Goal: Check status: Check status

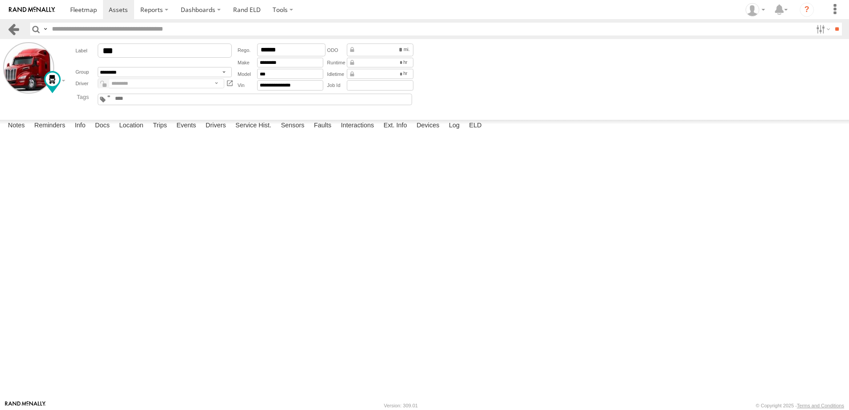
click at [15, 26] on link at bounding box center [13, 29] width 13 height 13
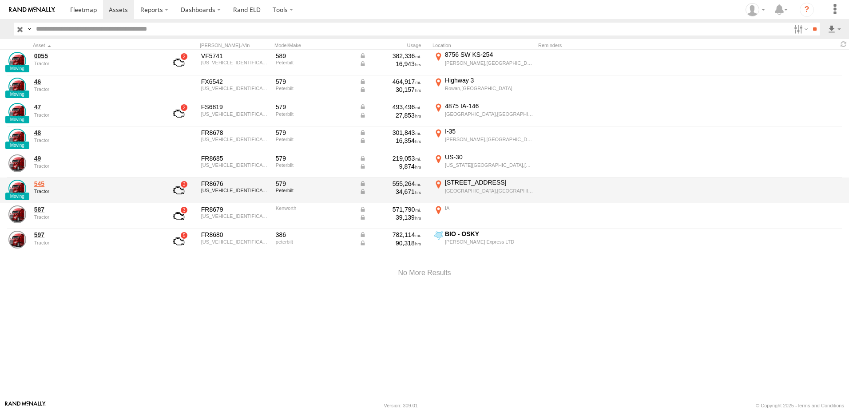
click at [43, 185] on link "545" at bounding box center [95, 184] width 122 height 8
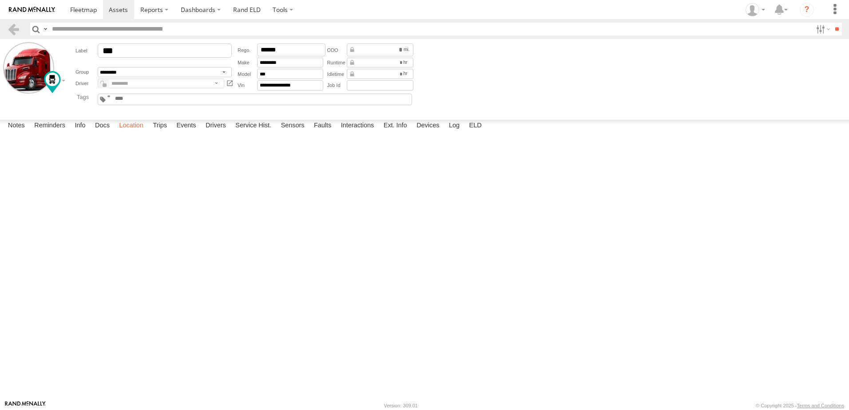
click at [140, 132] on label "Location" at bounding box center [131, 126] width 33 height 12
drag, startPoint x: 103, startPoint y: 302, endPoint x: 180, endPoint y: 316, distance: 78.1
click at [0, 0] on div "545" at bounding box center [0, 0] width 0 height 0
click at [11, 26] on link at bounding box center [13, 29] width 13 height 13
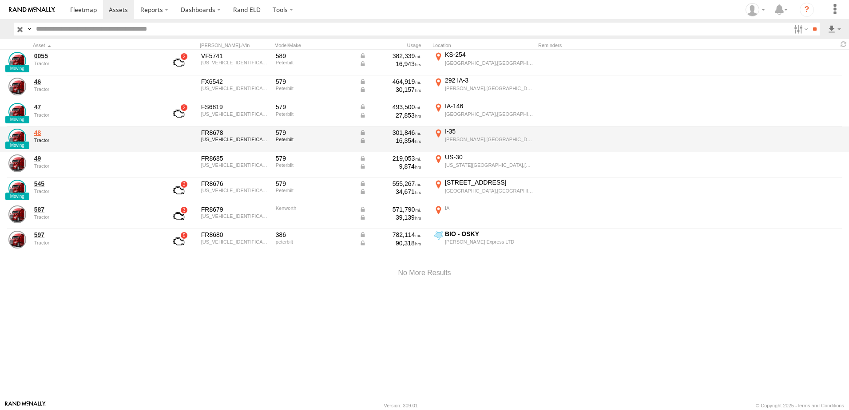
click at [41, 134] on link "48" at bounding box center [95, 133] width 122 height 8
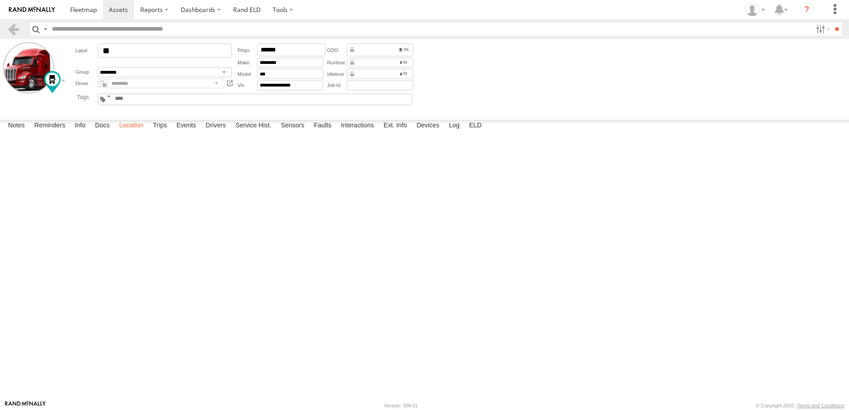
click at [129, 132] on label "Location" at bounding box center [131, 126] width 33 height 12
